Goal: Task Accomplishment & Management: Complete application form

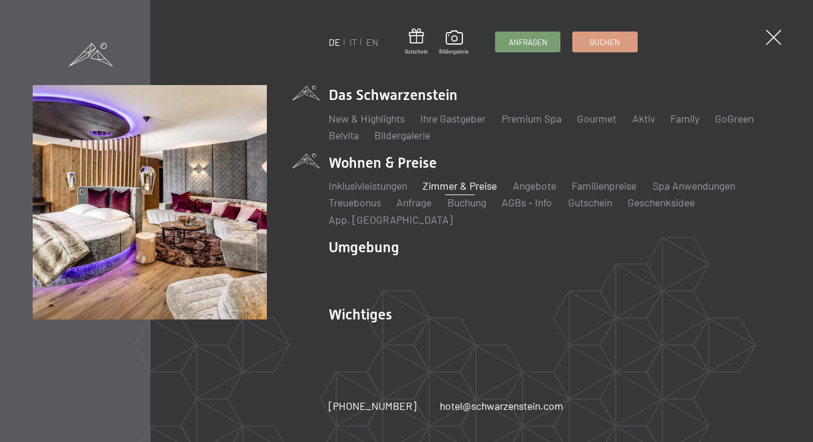
click at [461, 186] on link "Zimmer & Preise" at bounding box center [460, 185] width 74 height 13
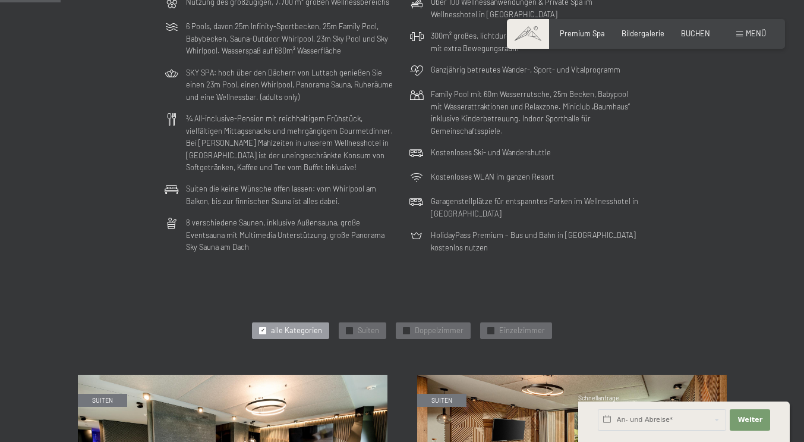
scroll to position [248, 0]
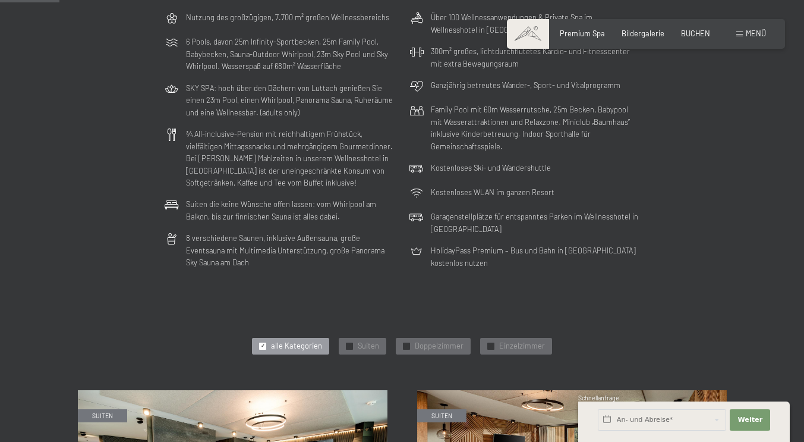
drag, startPoint x: 812, startPoint y: 104, endPoint x: 812, endPoint y: 58, distance: 45.8
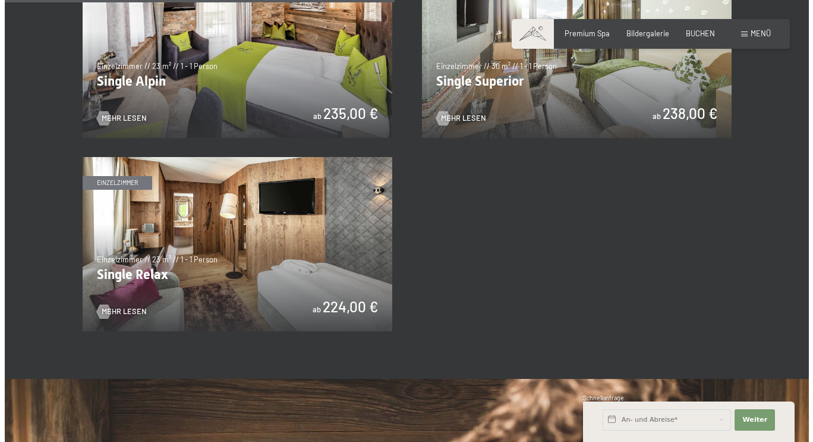
scroll to position [1508, 0]
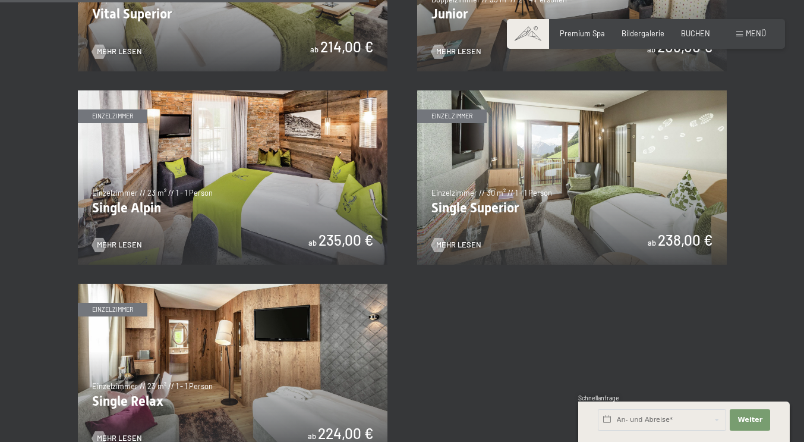
click at [737, 38] on div "Menü" at bounding box center [751, 34] width 30 height 11
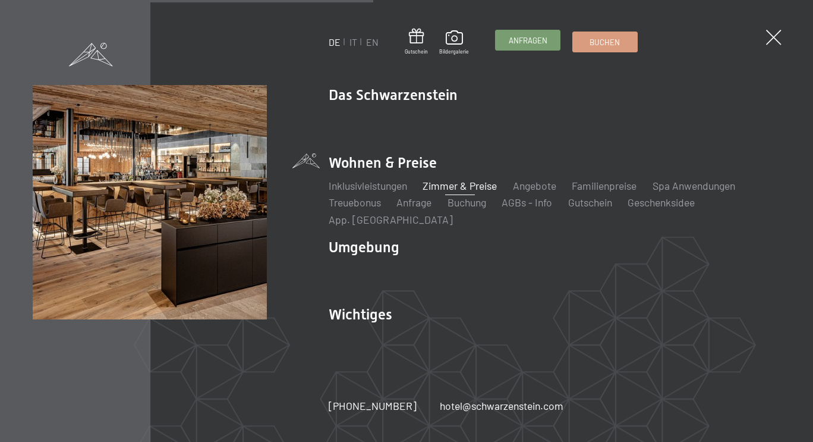
click at [530, 44] on span "Anfragen" at bounding box center [528, 40] width 39 height 11
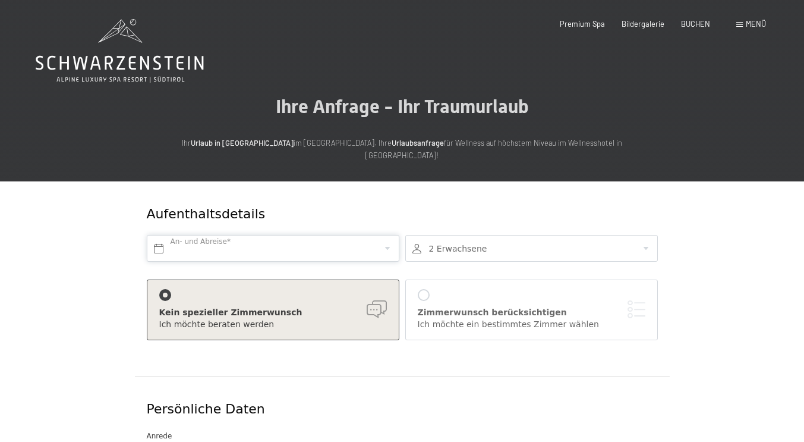
click at [382, 250] on input "text" at bounding box center [273, 248] width 253 height 27
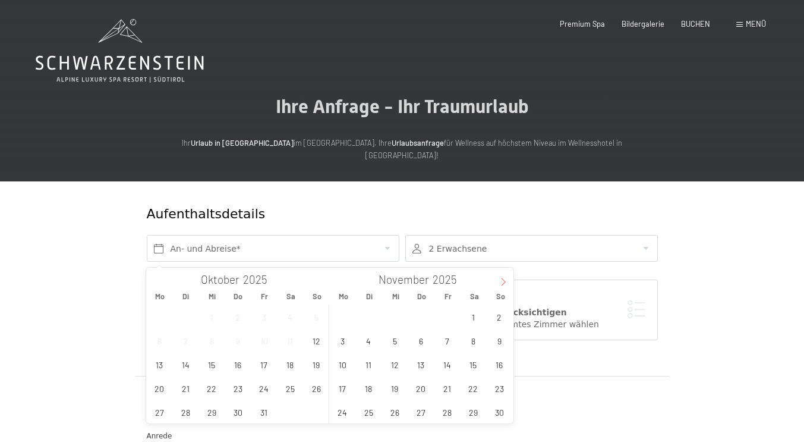
click at [501, 288] on div "Mo Di Mi Do Fr Sa So Mo Di Mi Do Fr Sa So" at bounding box center [329, 296] width 367 height 17
click at [495, 288] on span at bounding box center [503, 277] width 20 height 20
click at [478, 367] on span "20" at bounding box center [473, 363] width 23 height 23
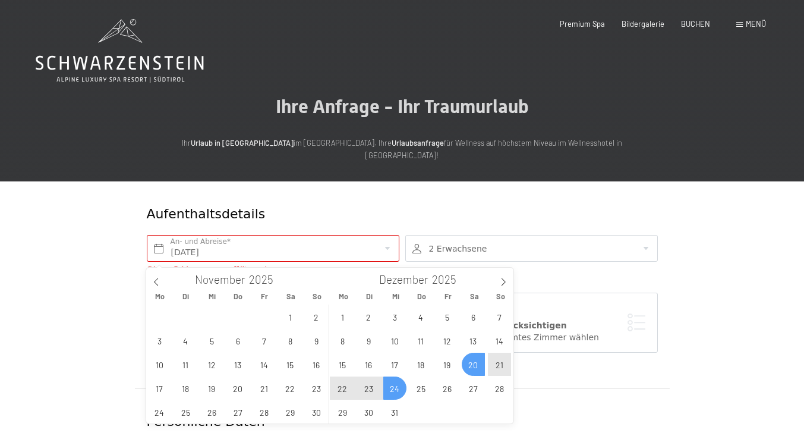
click at [389, 387] on span "24" at bounding box center [394, 387] width 23 height 23
type input "Sa. 20.12.2025 - Mi. 24.12.2025"
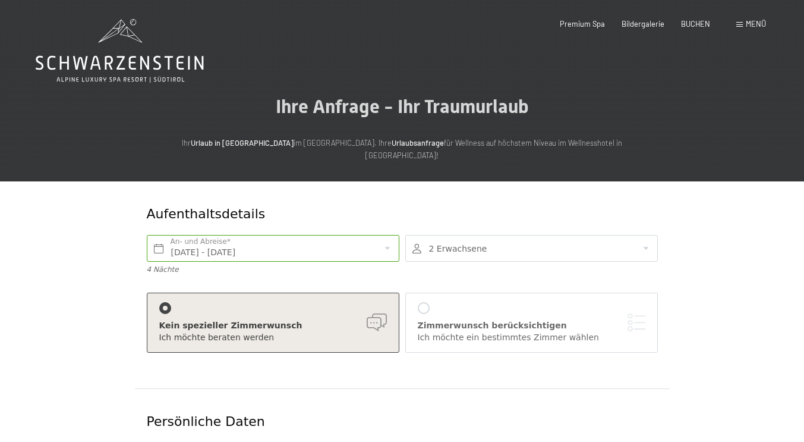
click at [469, 259] on div at bounding box center [531, 248] width 253 height 27
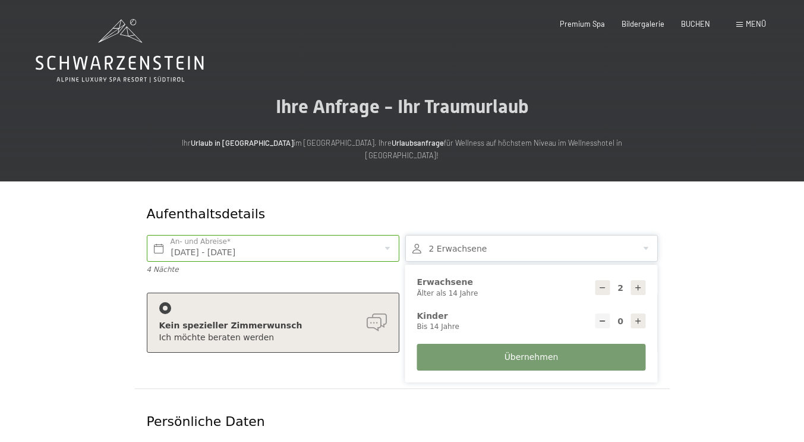
click at [469, 259] on div at bounding box center [531, 248] width 253 height 27
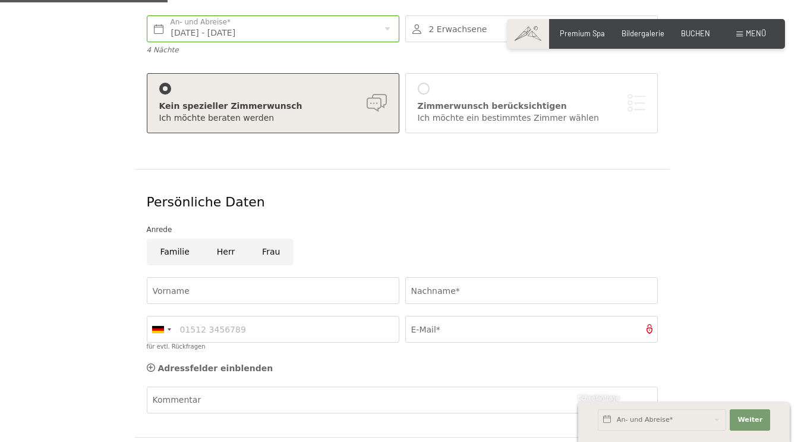
scroll to position [211, 0]
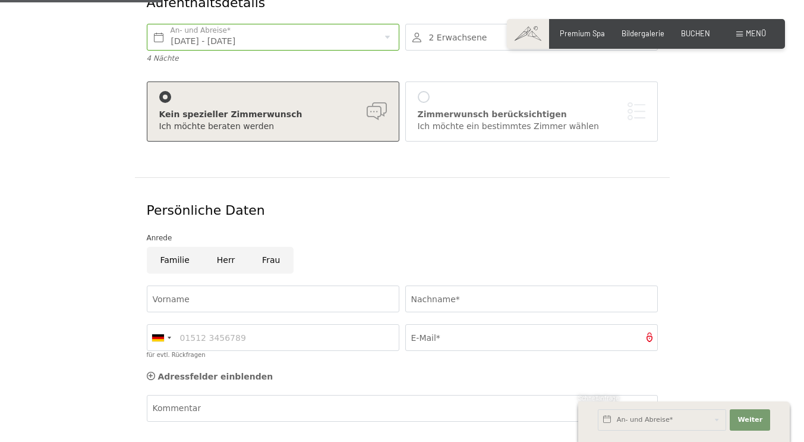
click at [266, 267] on input "Frau" at bounding box center [270, 260] width 45 height 27
radio input "true"
click at [164, 310] on input "Vorname" at bounding box center [273, 298] width 253 height 27
type input "Teresa"
type input "Düringer"
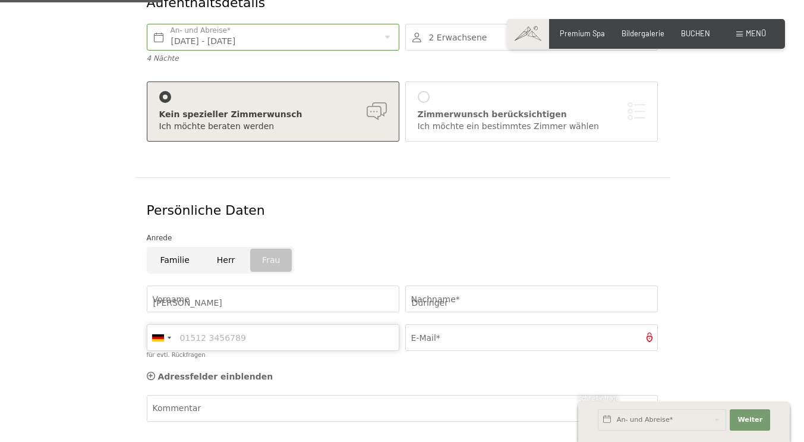
type input "01715261029"
type input "dueringer.teresa@web.de"
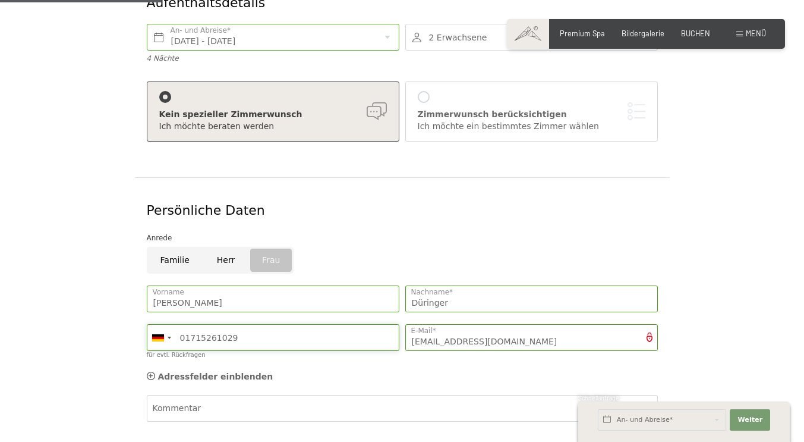
drag, startPoint x: 239, startPoint y: 341, endPoint x: 98, endPoint y: 345, distance: 141.5
click at [98, 345] on form "Aufenthaltsdetails Sa. 20.12.2025 - Mi. 24.12.2025 An- und Abreise* 4 Nächte 2 …" at bounding box center [402, 268] width 649 height 596
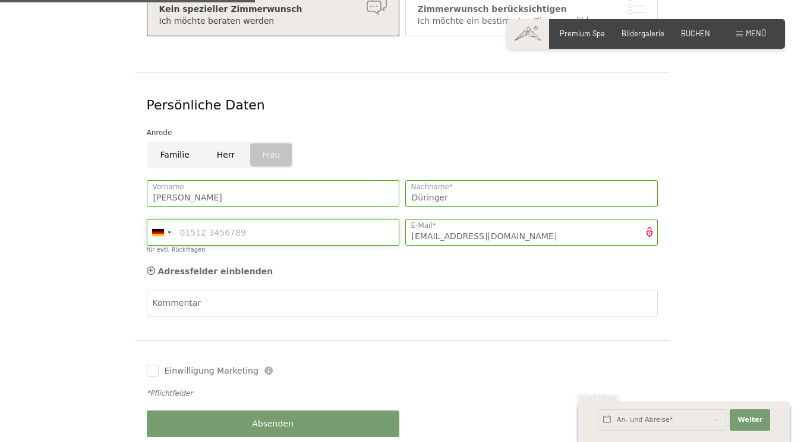
scroll to position [329, 0]
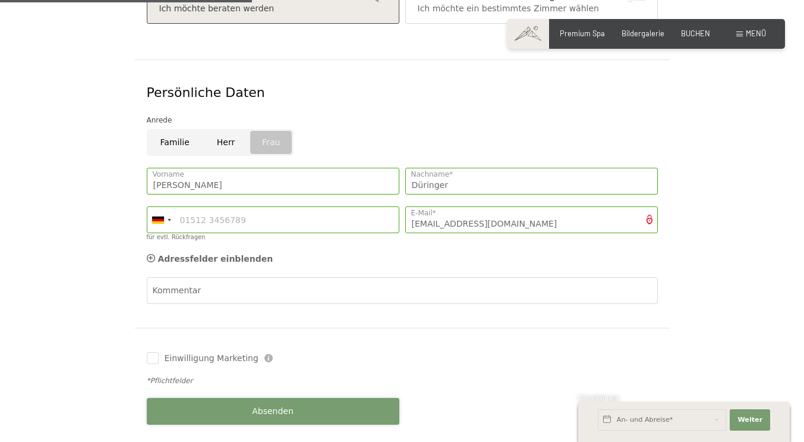
click at [248, 415] on div "Absenden" at bounding box center [273, 411] width 259 height 39
click at [296, 406] on button "Absenden" at bounding box center [273, 411] width 253 height 27
